Goal: Information Seeking & Learning: Learn about a topic

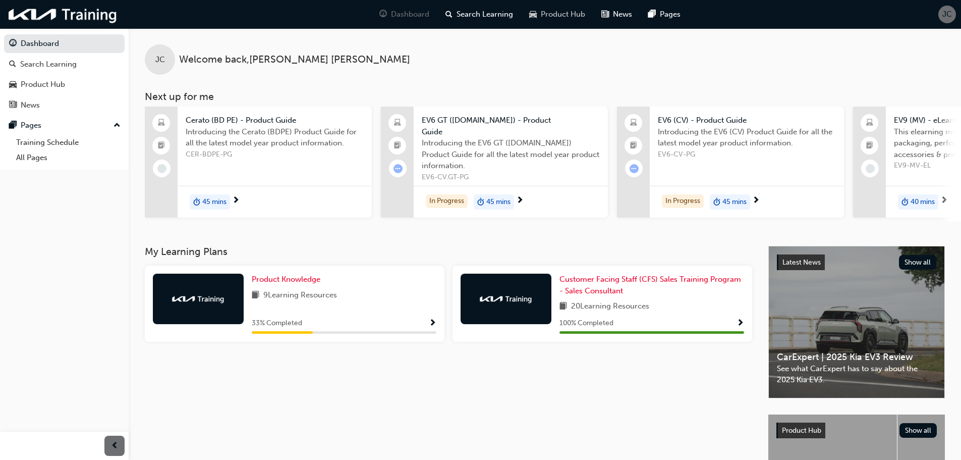
click at [549, 16] on span "Product Hub" at bounding box center [563, 15] width 44 height 12
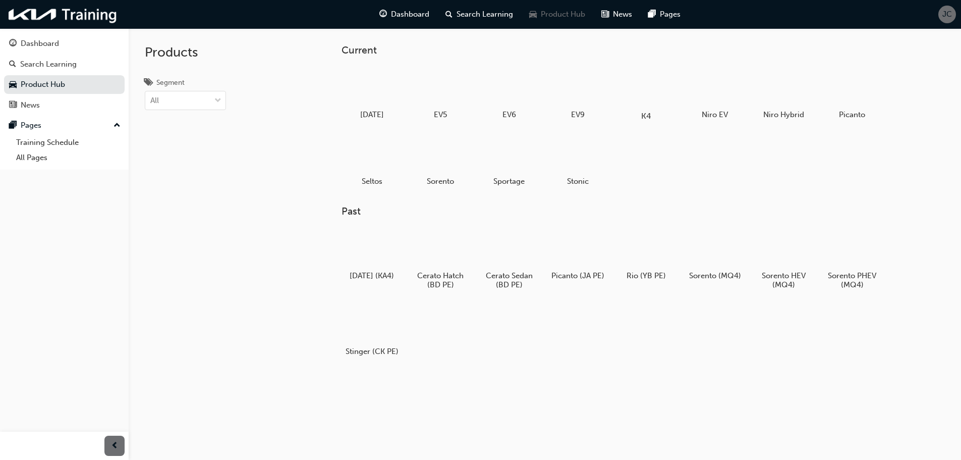
click at [628, 98] on div at bounding box center [646, 87] width 56 height 40
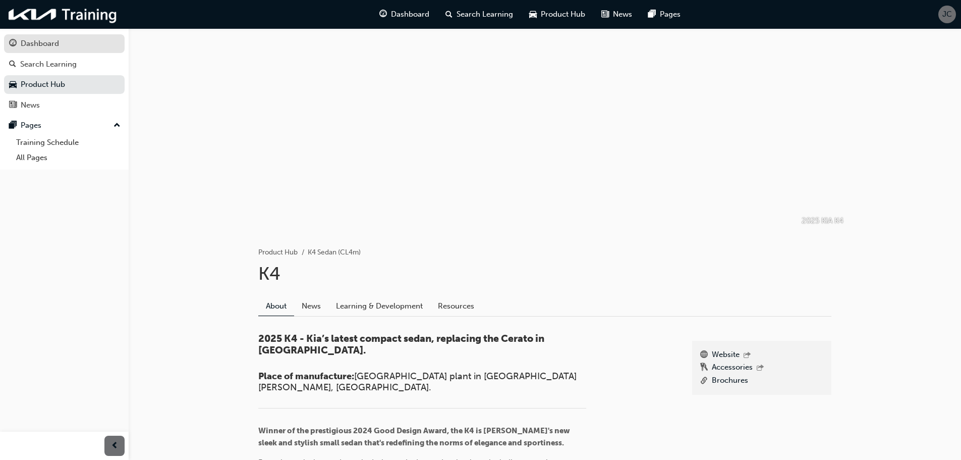
click at [41, 51] on link "Dashboard" at bounding box center [64, 43] width 121 height 19
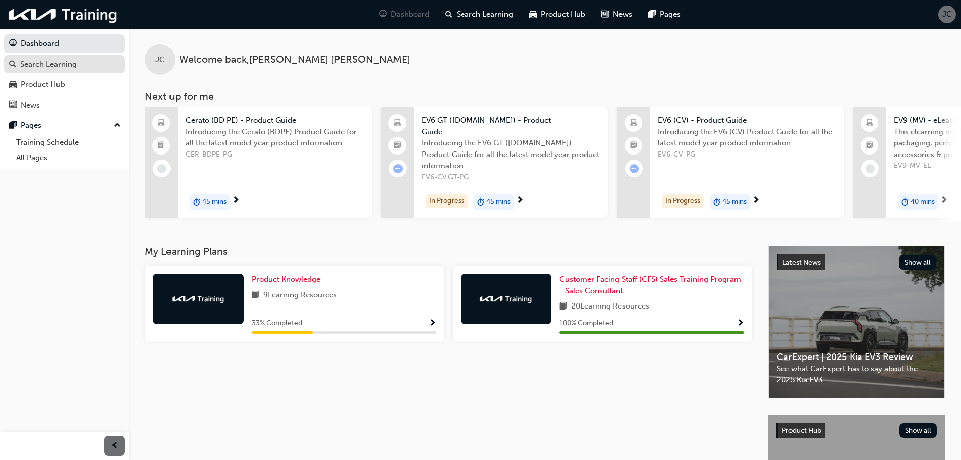
click at [42, 68] on div "Search Learning" at bounding box center [48, 65] width 57 height 12
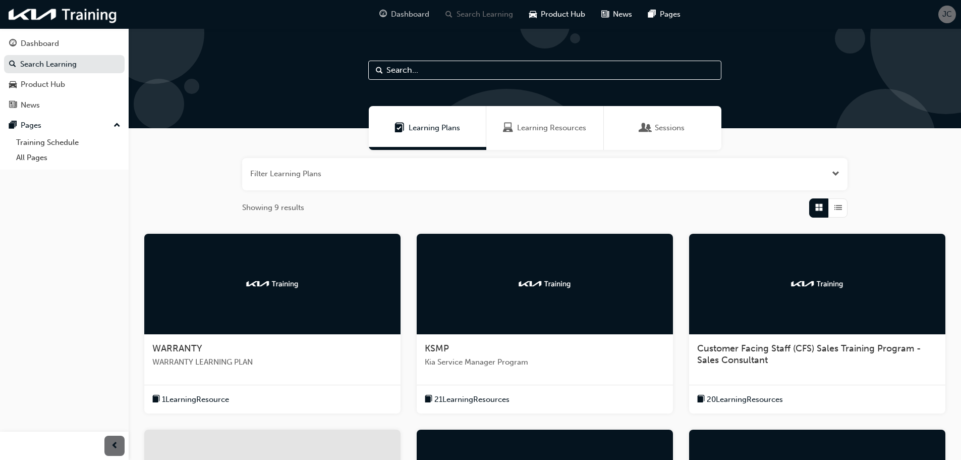
click at [392, 14] on span "Dashboard" at bounding box center [410, 15] width 38 height 12
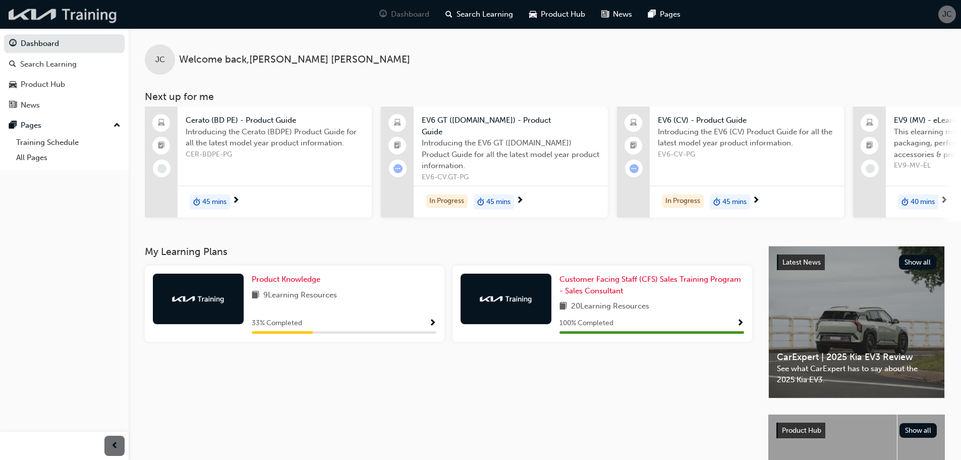
click at [99, 10] on img at bounding box center [63, 14] width 116 height 21
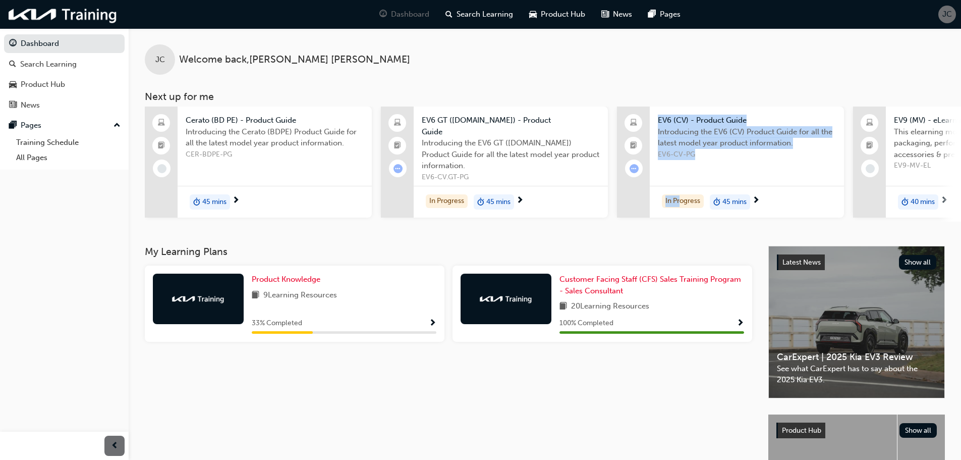
drag, startPoint x: 514, startPoint y: 216, endPoint x: 682, endPoint y: 203, distance: 168.5
click at [682, 203] on div "Cerato (BD PE) - Product Guide Introducing the Cerato (BDPE) Product Guide for …" at bounding box center [553, 163] width 816 height 115
